Goal: Navigation & Orientation: Find specific page/section

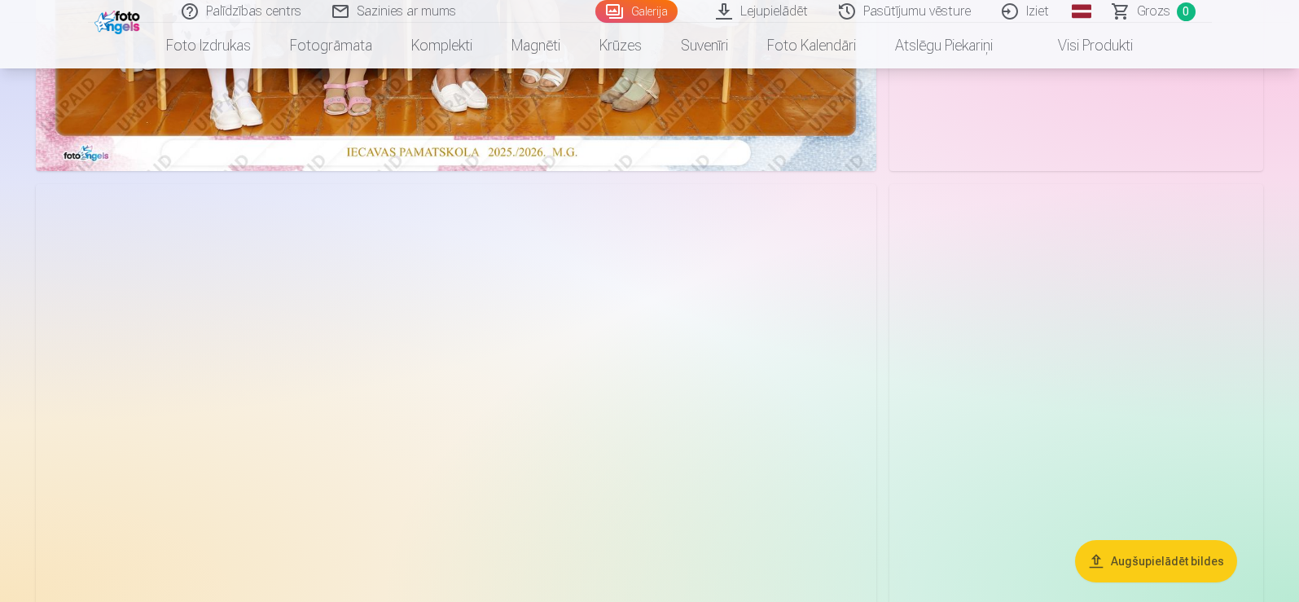
scroll to position [570, 0]
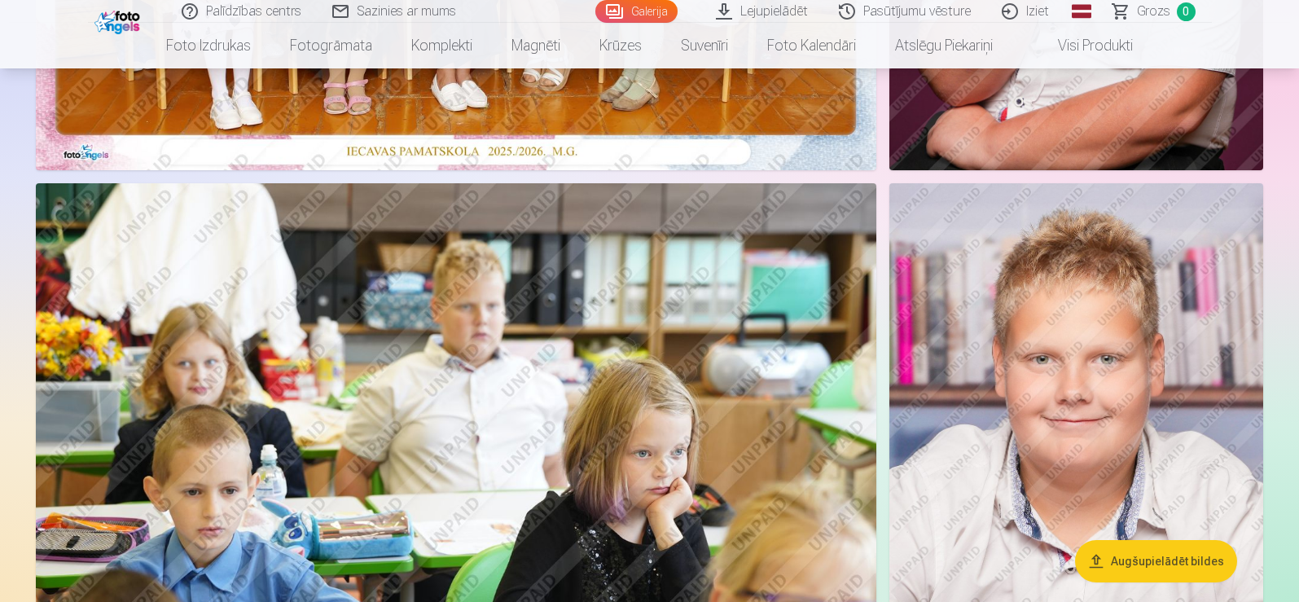
drag, startPoint x: 1290, startPoint y: 225, endPoint x: 1248, endPoint y: 566, distance: 343.8
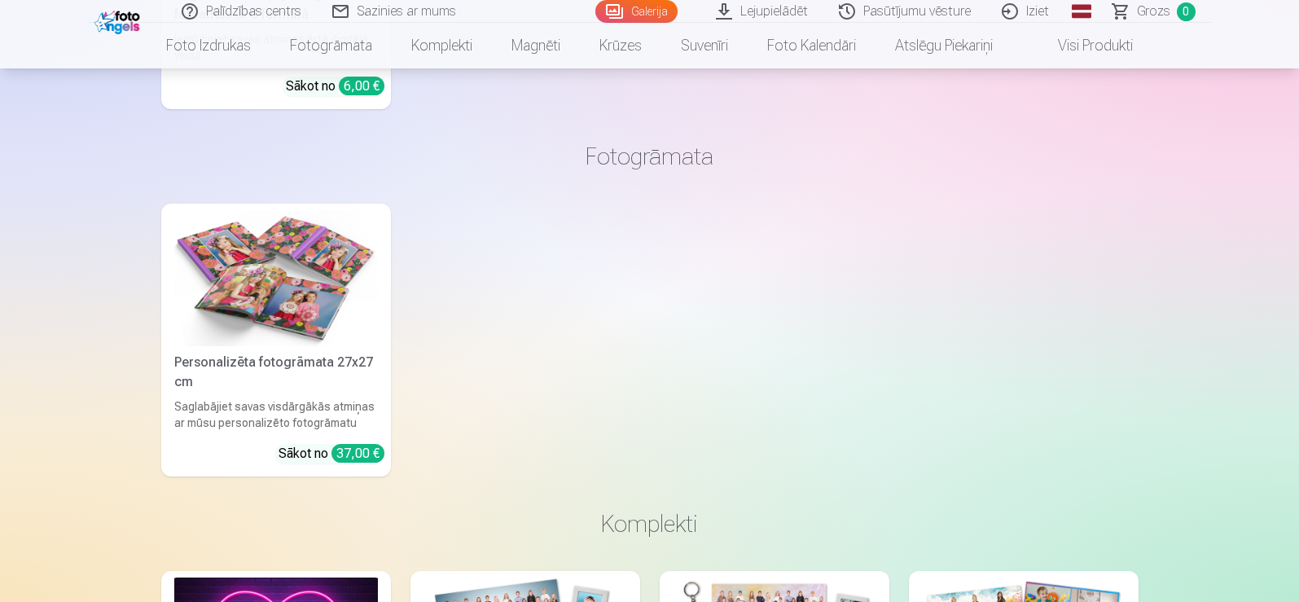
scroll to position [11482, 0]
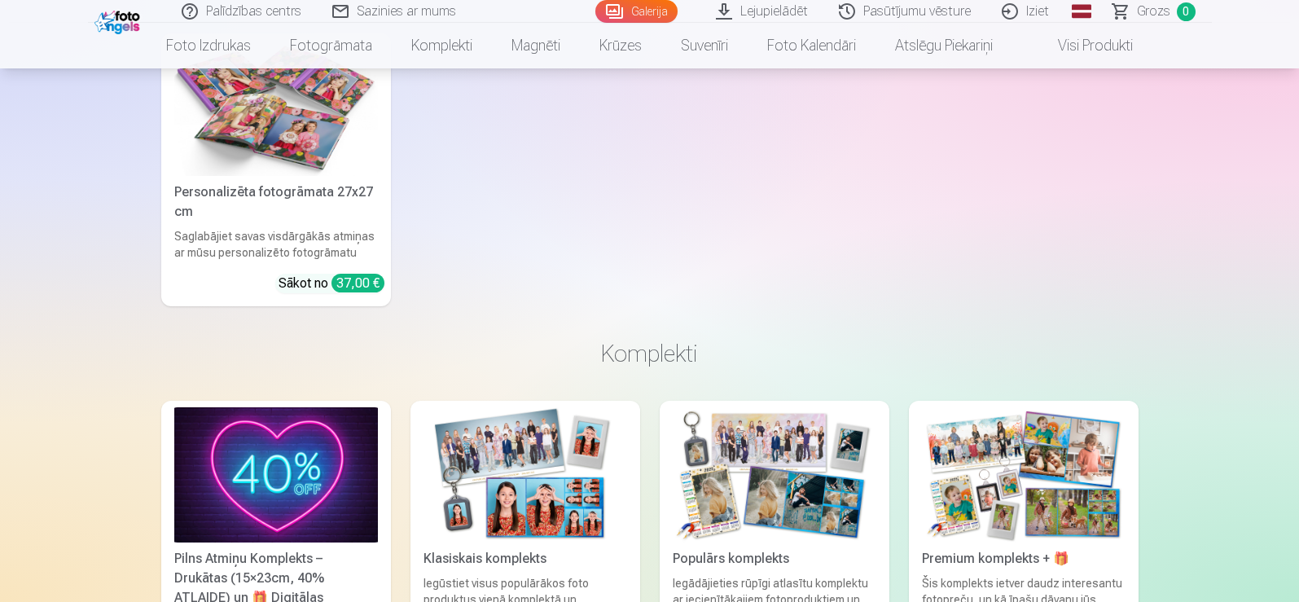
click at [660, 517] on div "Pilns Atmiņu Komplekts – Drukātas (15×23cm, 40% ATLAIDE) un 🎁 Digitālas Fotogrā…" at bounding box center [649, 562] width 977 height 322
click at [987, 500] on img at bounding box center [1024, 475] width 204 height 136
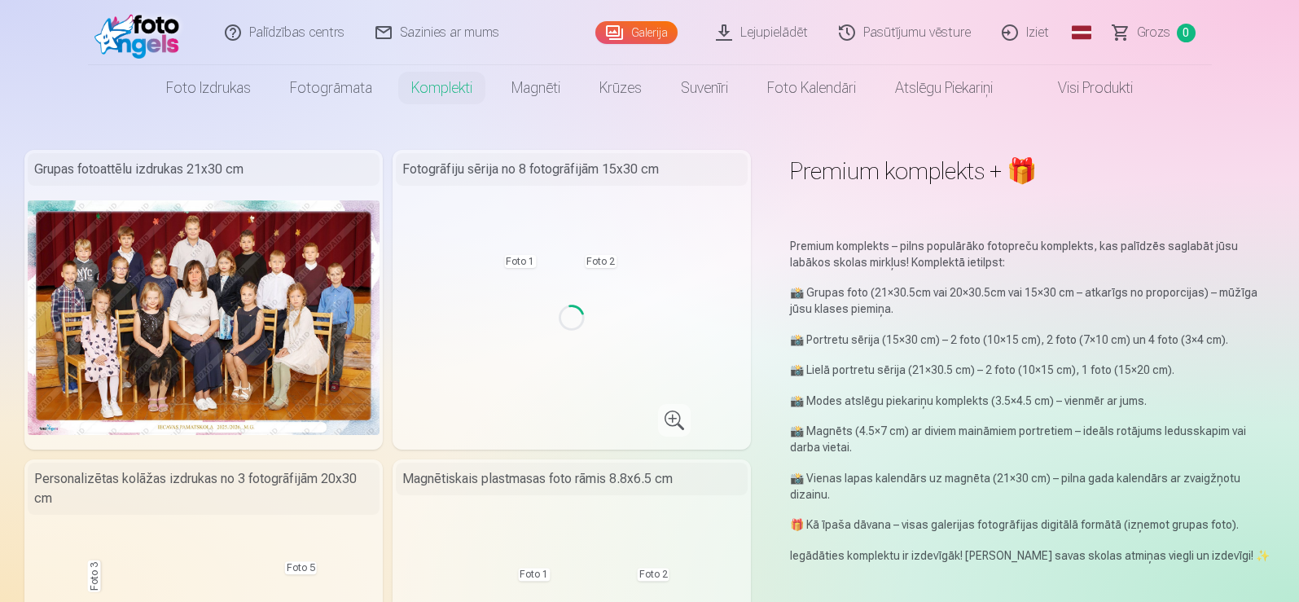
click at [987, 500] on p "📸 Vienas lapas kalendārs uz magnēta (21×30 cm) – pilna gada kalendārs ar zvaigž…" at bounding box center [1032, 486] width 485 height 33
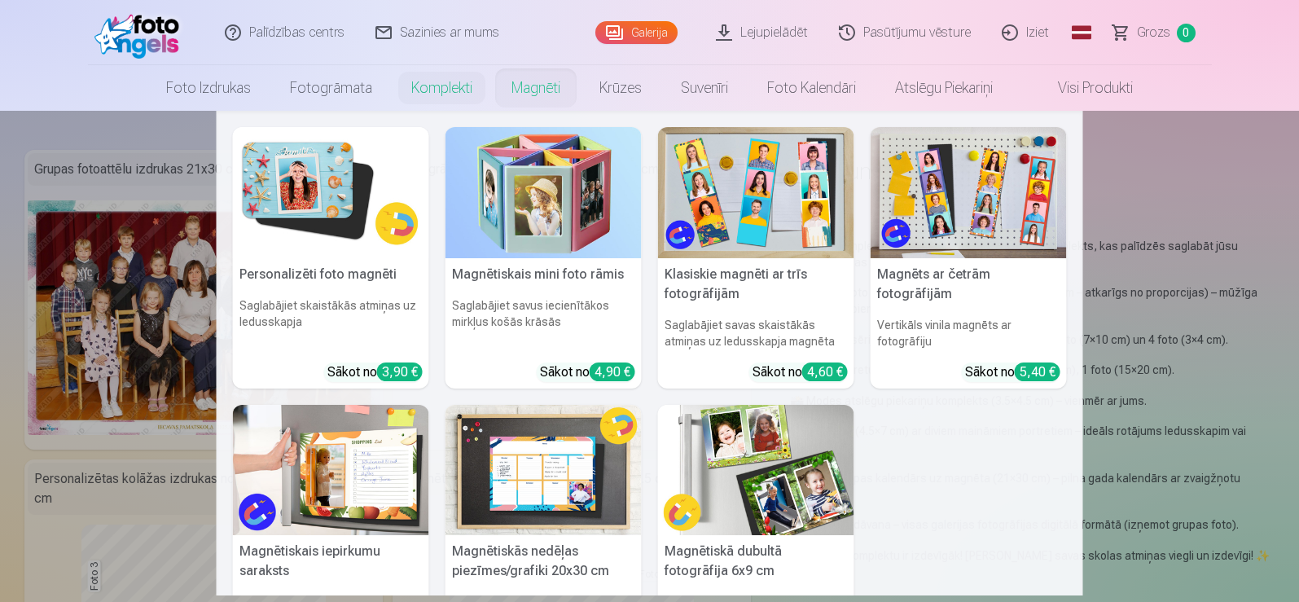
click at [529, 94] on link "Magnēti" at bounding box center [536, 88] width 88 height 46
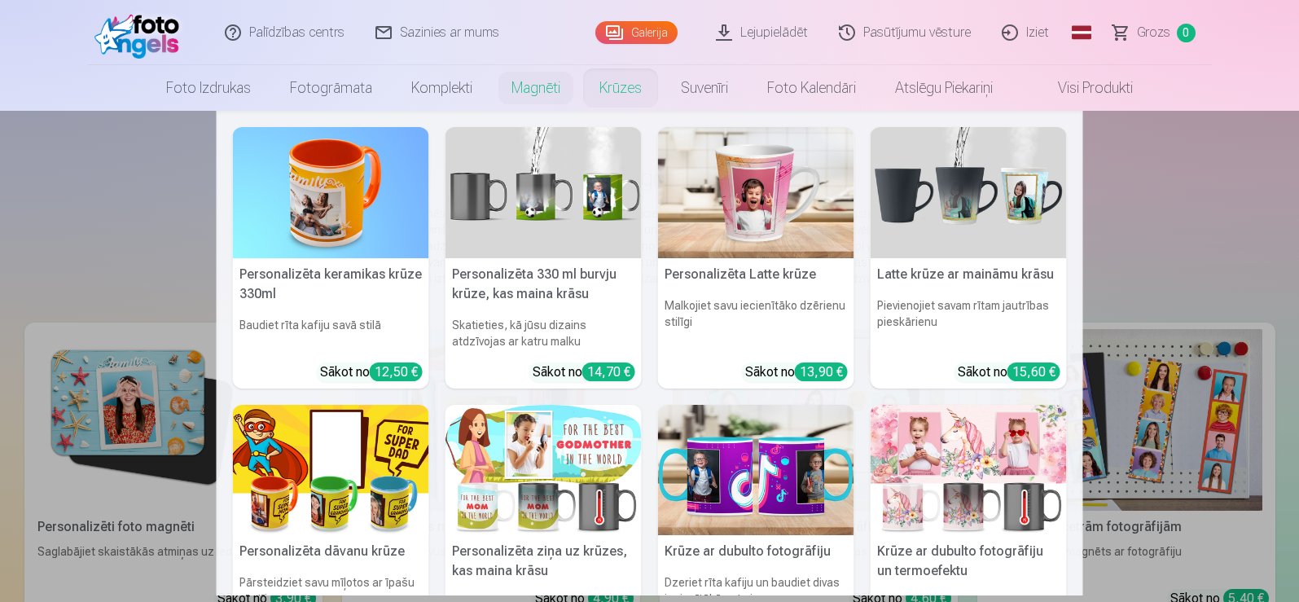
click at [628, 81] on link "Krūzes" at bounding box center [620, 88] width 81 height 46
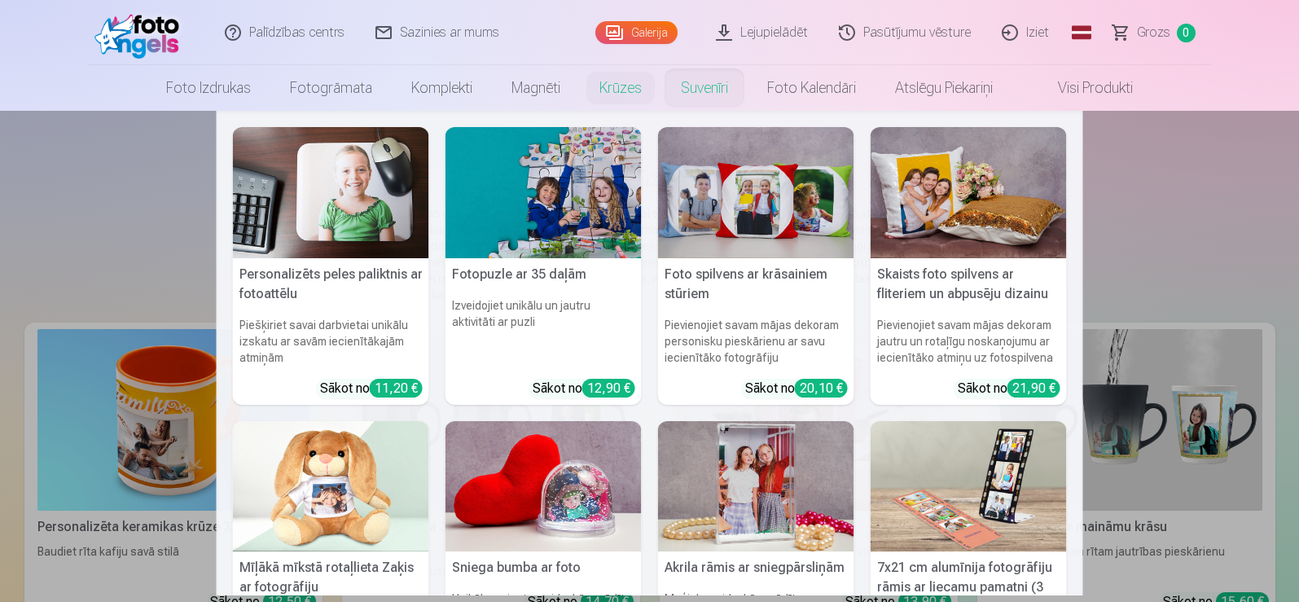
click at [712, 80] on link "Suvenīri" at bounding box center [704, 88] width 86 height 46
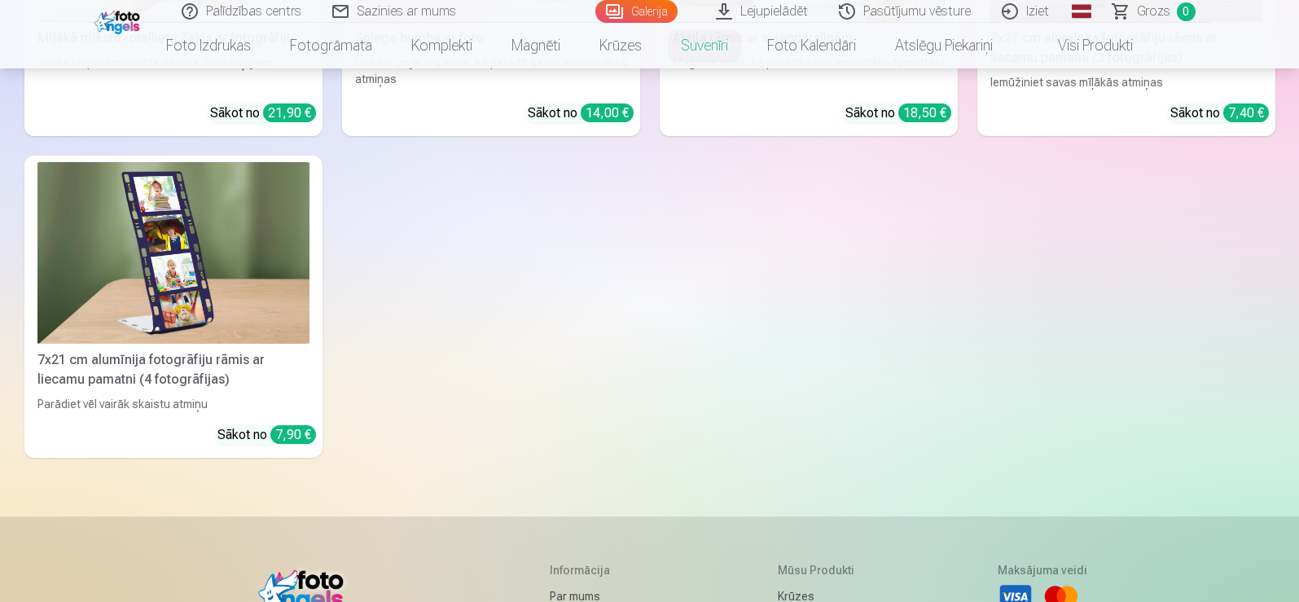
scroll to position [814, 0]
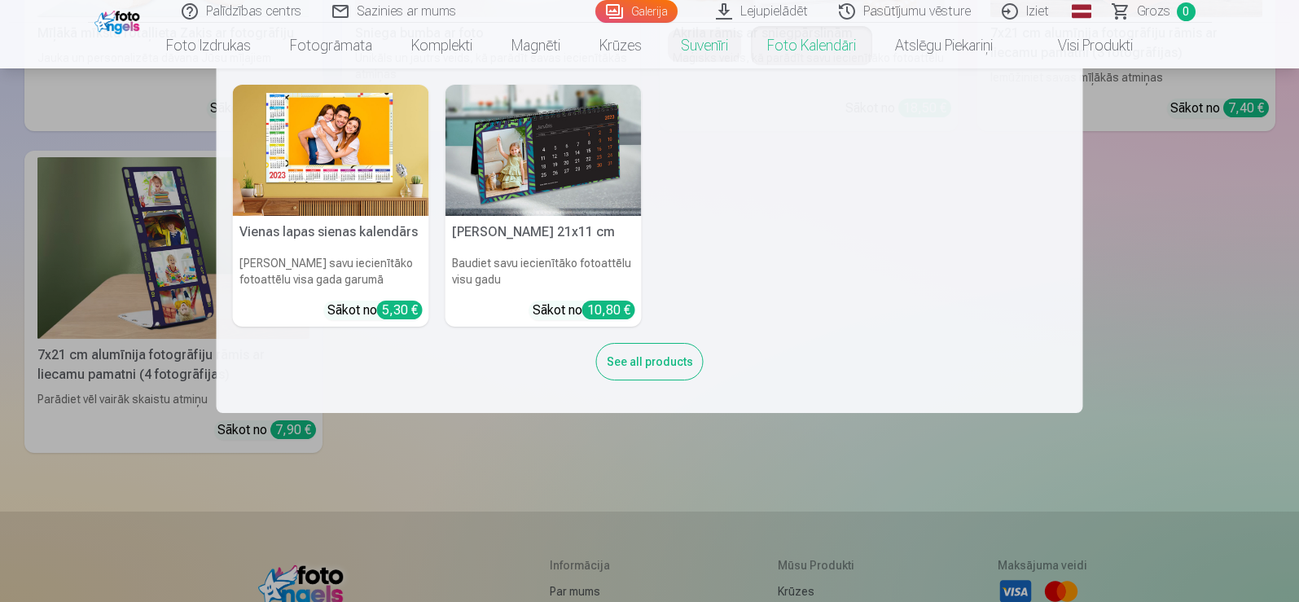
click at [782, 47] on link "Foto kalendāri" at bounding box center [812, 46] width 128 height 46
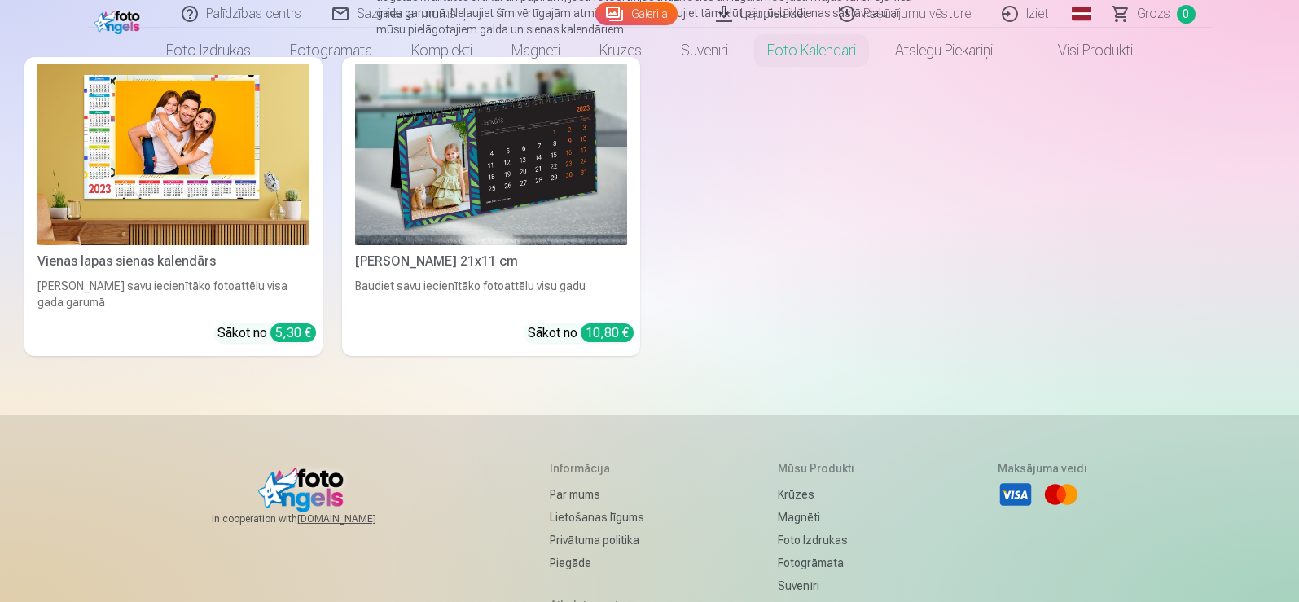
scroll to position [21, 0]
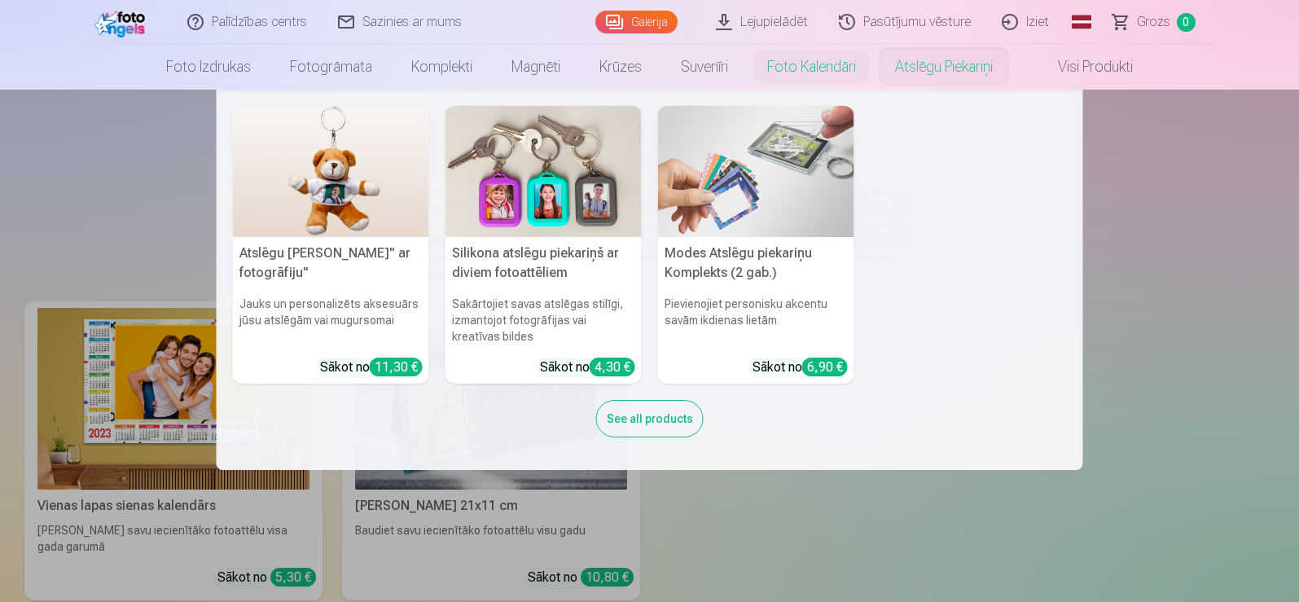
click at [922, 71] on link "Atslēgu piekariņi" at bounding box center [943, 67] width 137 height 46
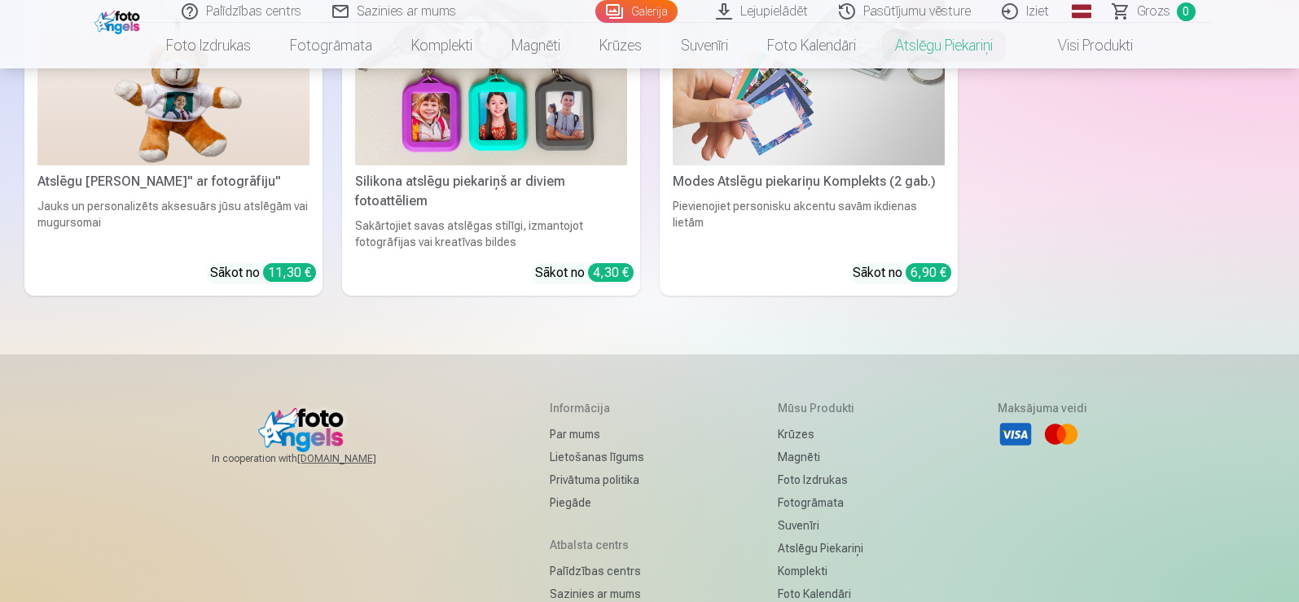
scroll to position [81, 0]
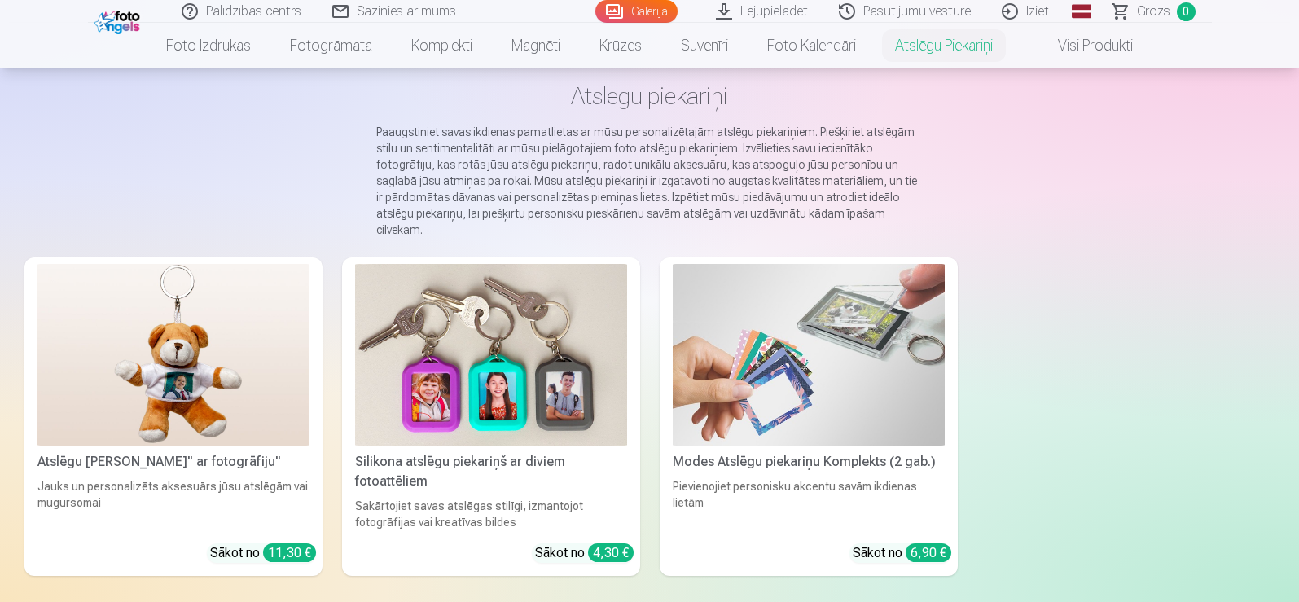
click at [1079, 59] on link "Visi produkti" at bounding box center [1082, 46] width 140 height 46
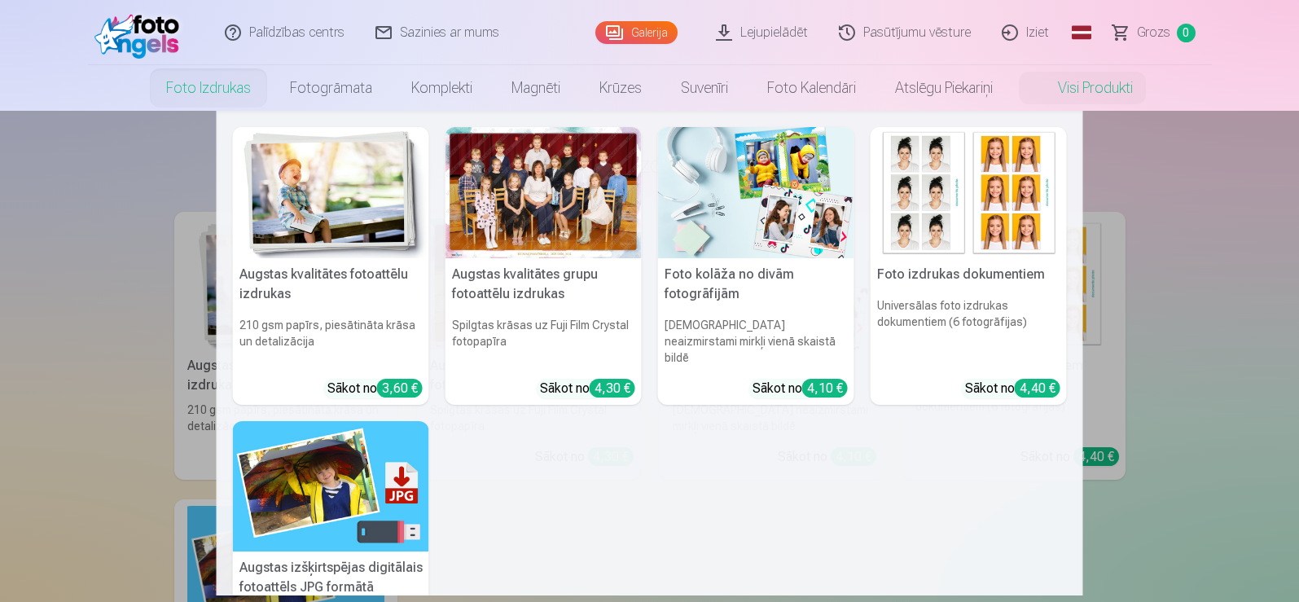
click at [196, 81] on link "Foto izdrukas" at bounding box center [209, 88] width 124 height 46
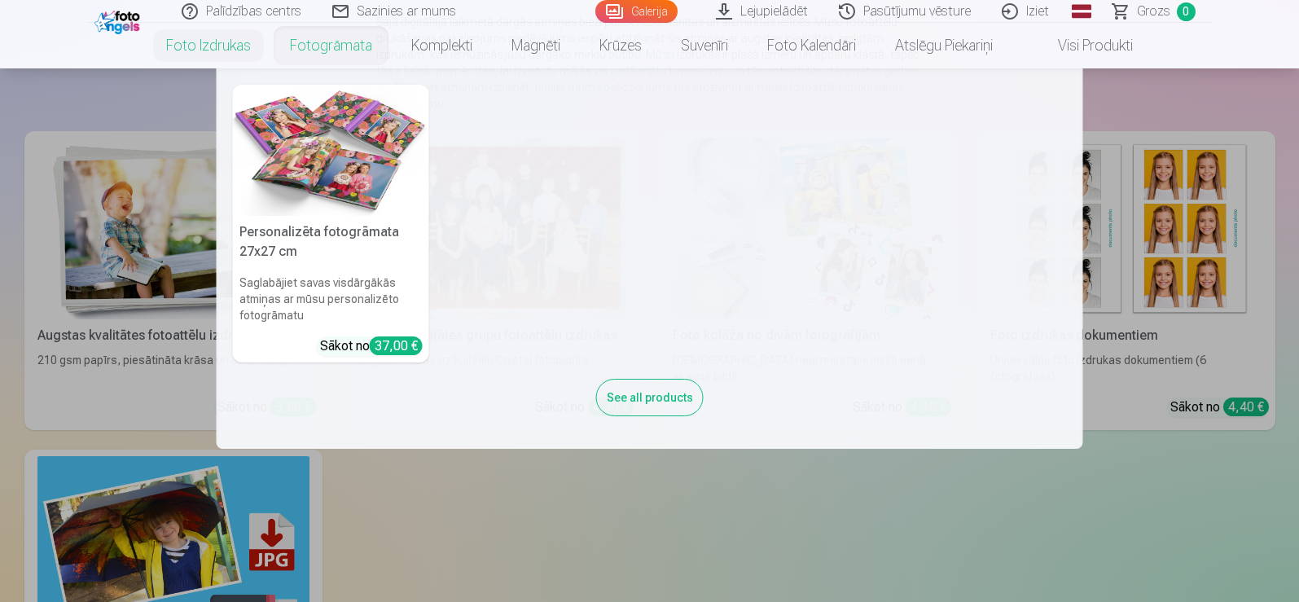
scroll to position [163, 0]
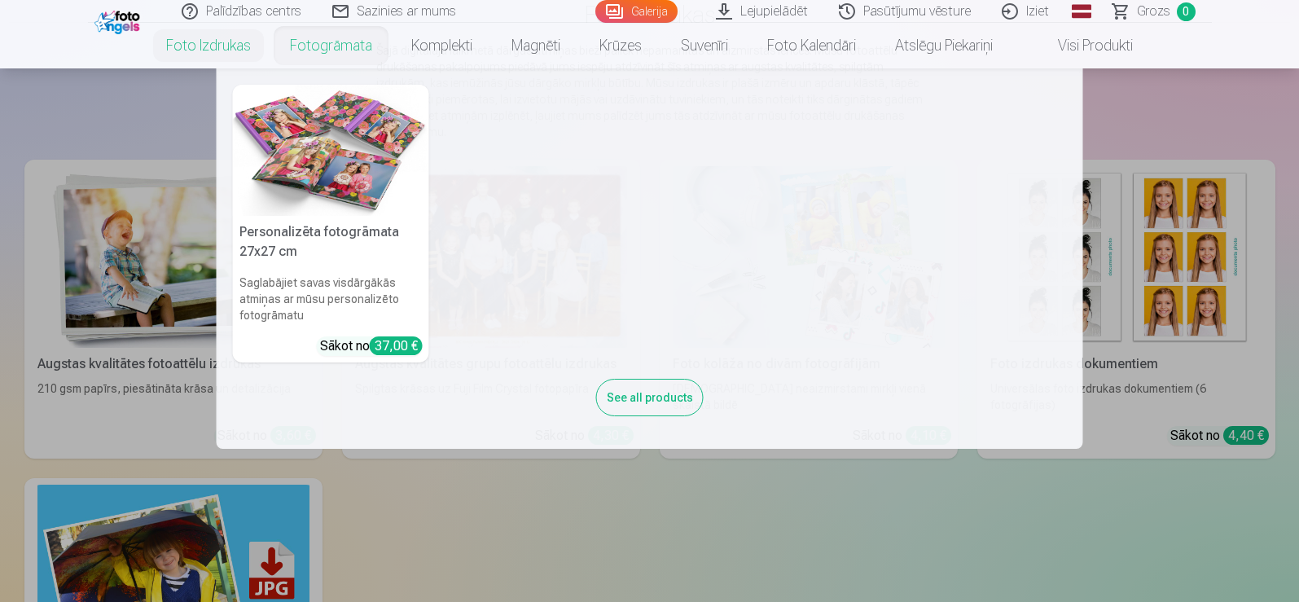
click at [341, 55] on link "Fotogrāmata" at bounding box center [330, 46] width 121 height 46
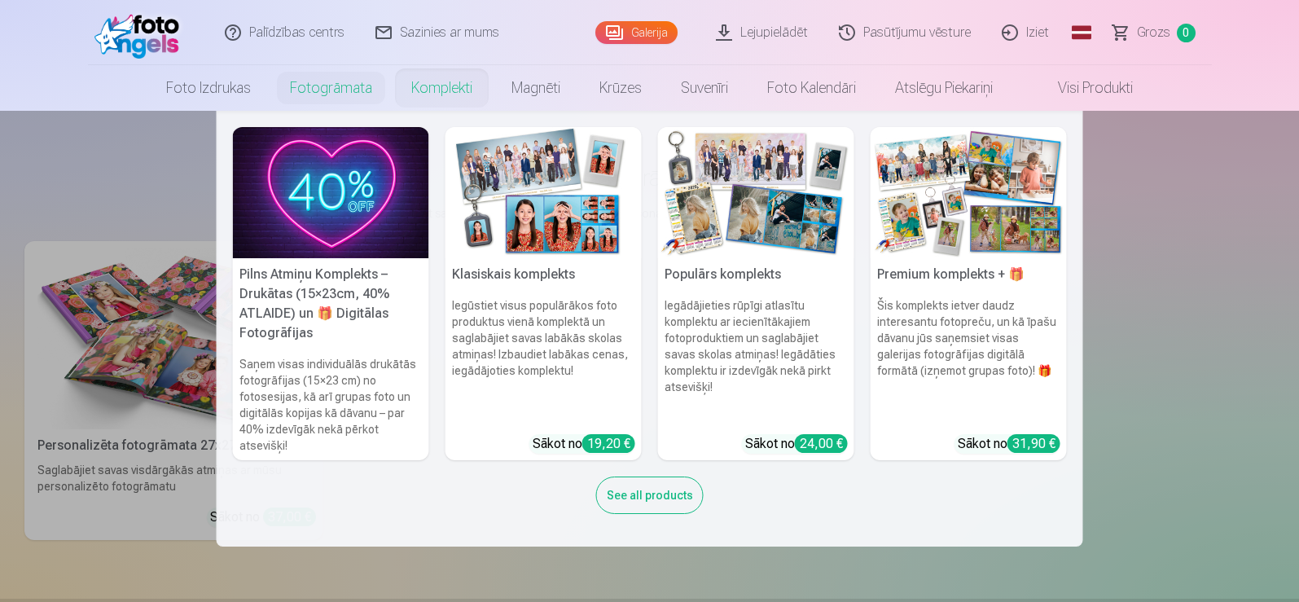
click at [451, 72] on link "Komplekti" at bounding box center [442, 88] width 100 height 46
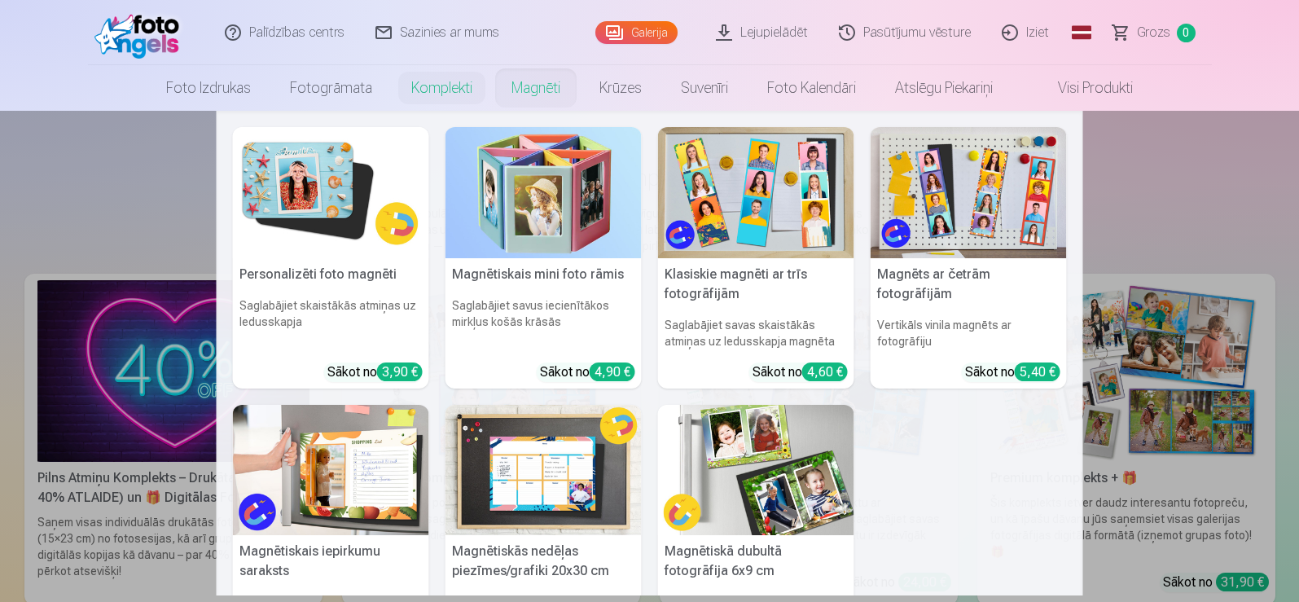
click at [549, 84] on link "Magnēti" at bounding box center [536, 88] width 88 height 46
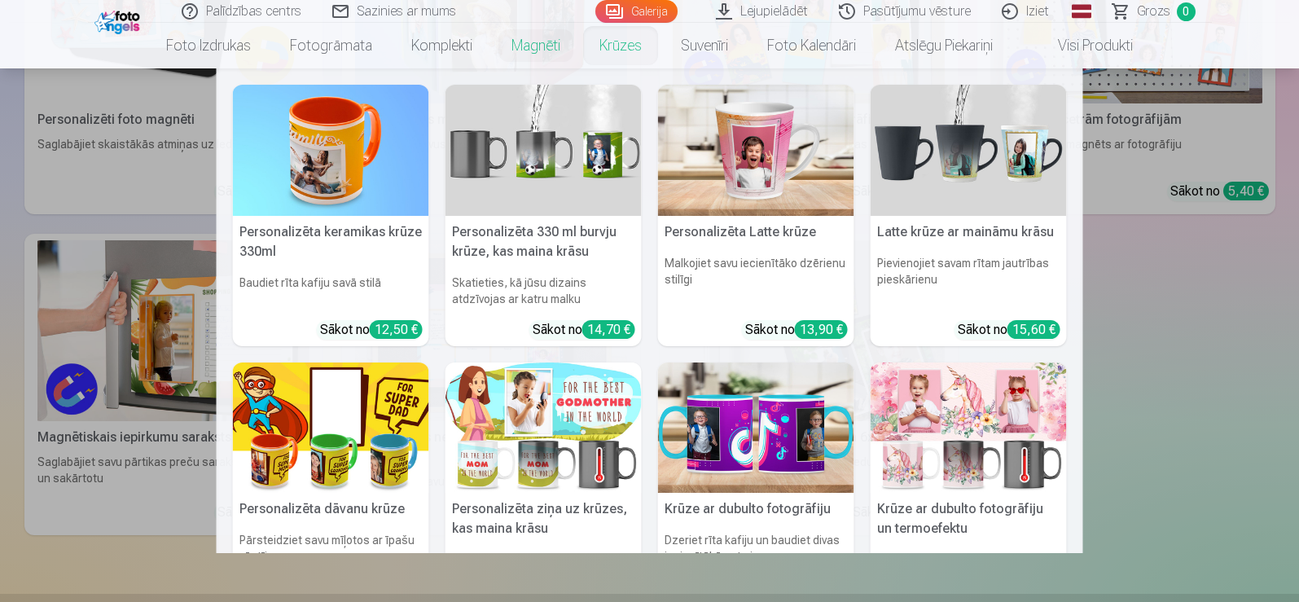
scroll to position [326, 0]
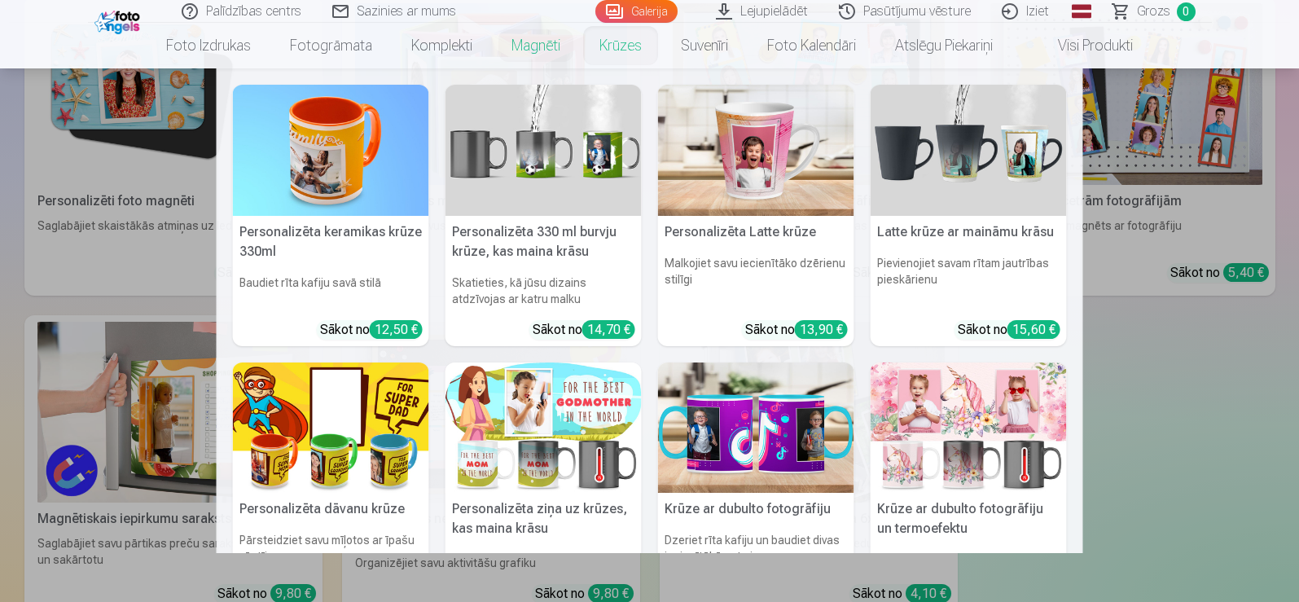
click at [608, 49] on link "Krūzes" at bounding box center [620, 46] width 81 height 46
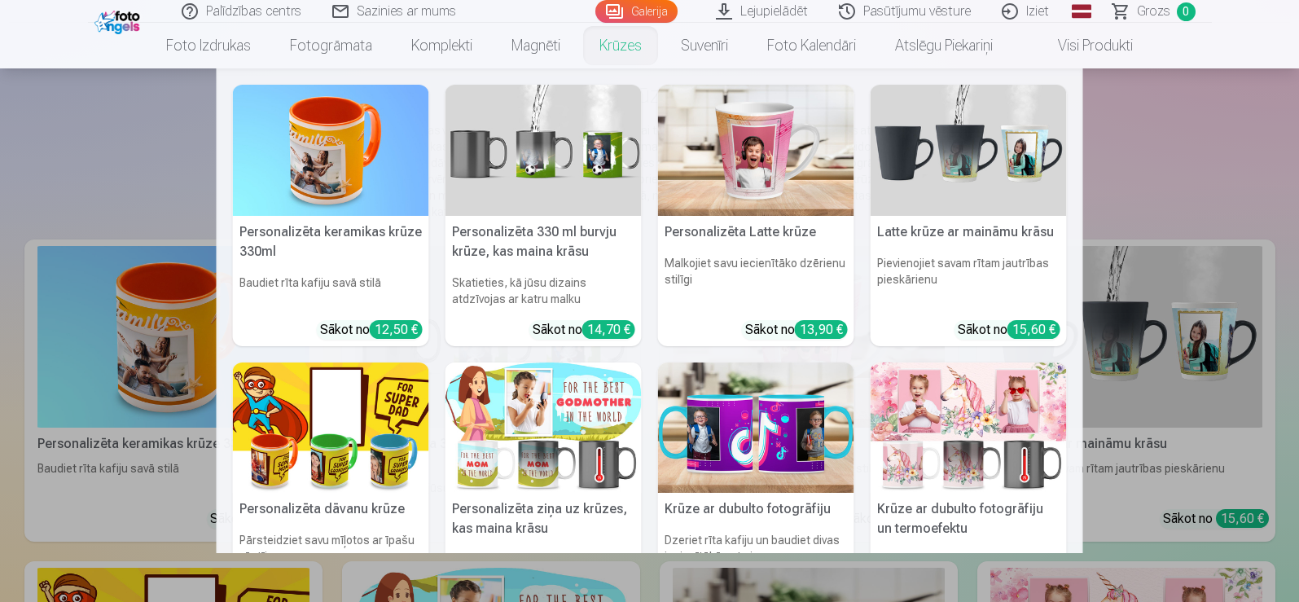
scroll to position [81, 0]
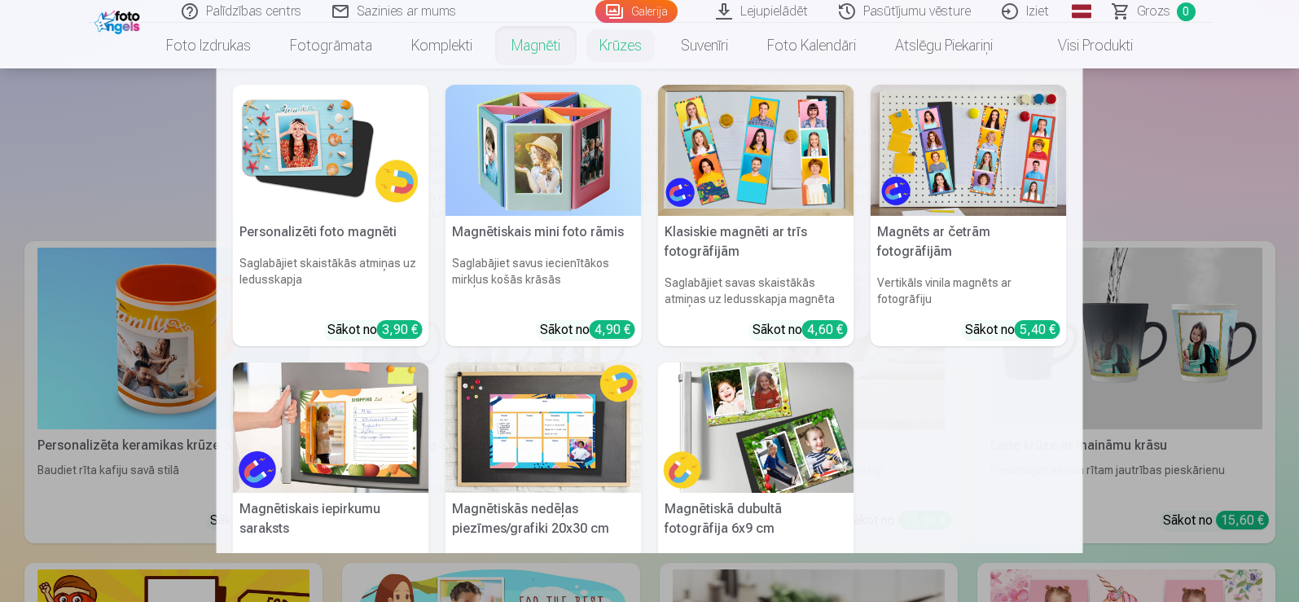
click at [518, 46] on link "Magnēti" at bounding box center [536, 46] width 88 height 46
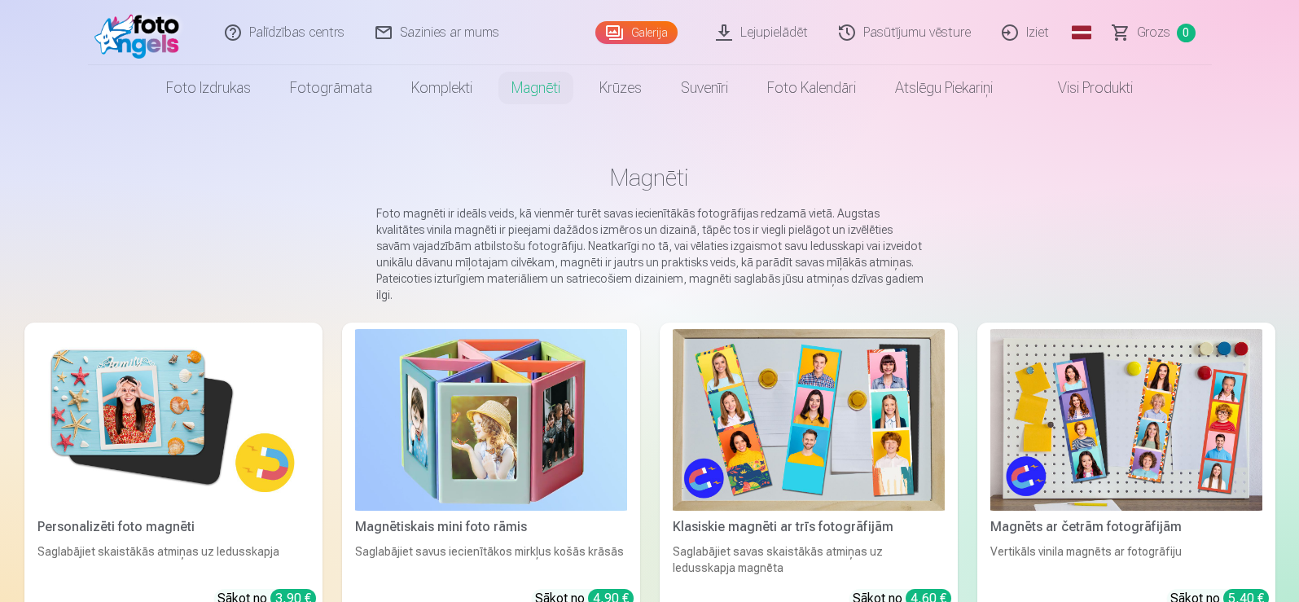
click at [384, 43] on link "Sazinies ar mums" at bounding box center [438, 32] width 155 height 65
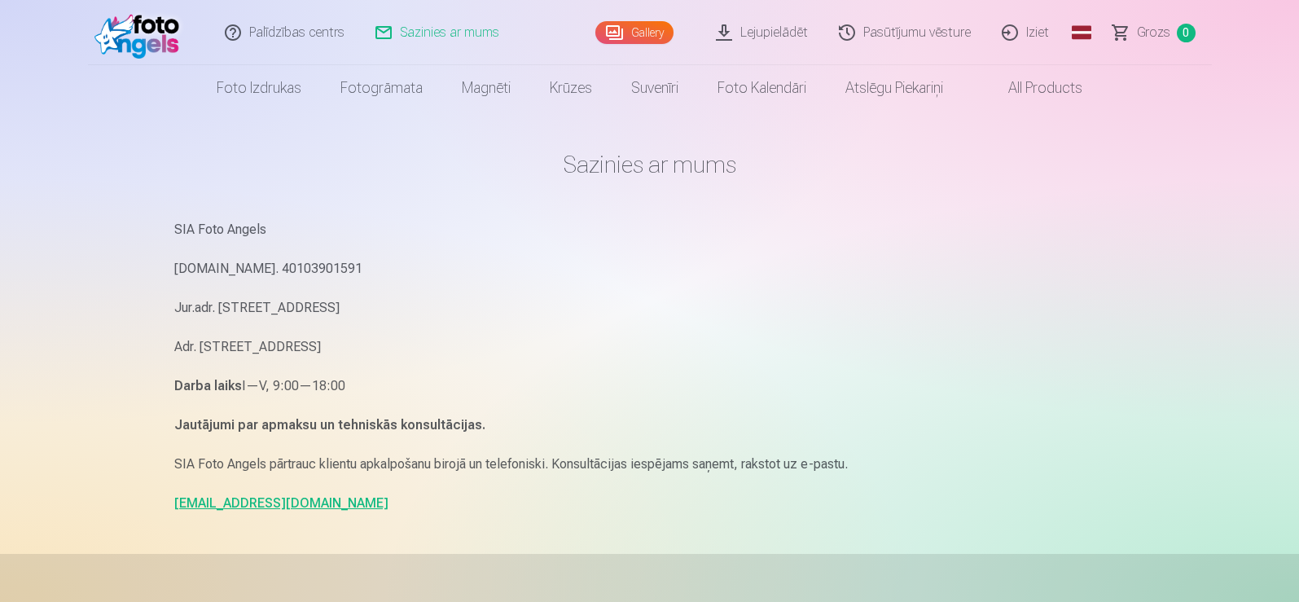
click at [384, 43] on link "Sazinies ar mums" at bounding box center [438, 32] width 155 height 65
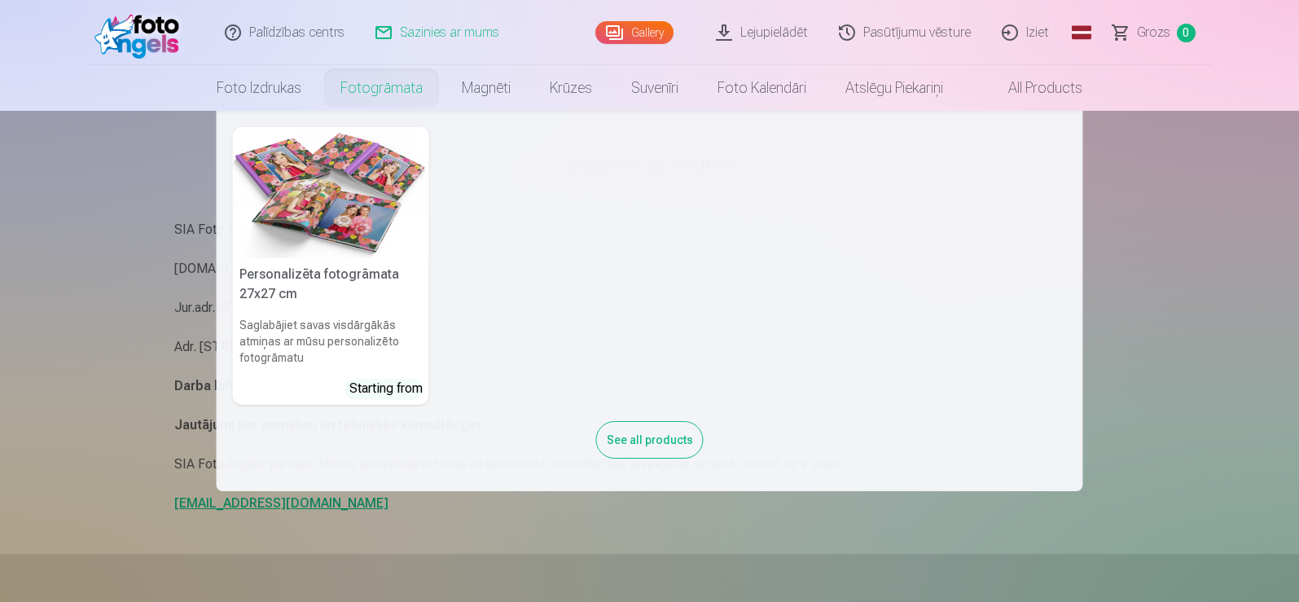
click at [372, 79] on link "Fotogrāmata" at bounding box center [381, 88] width 121 height 46
